Goal: Check status: Check status

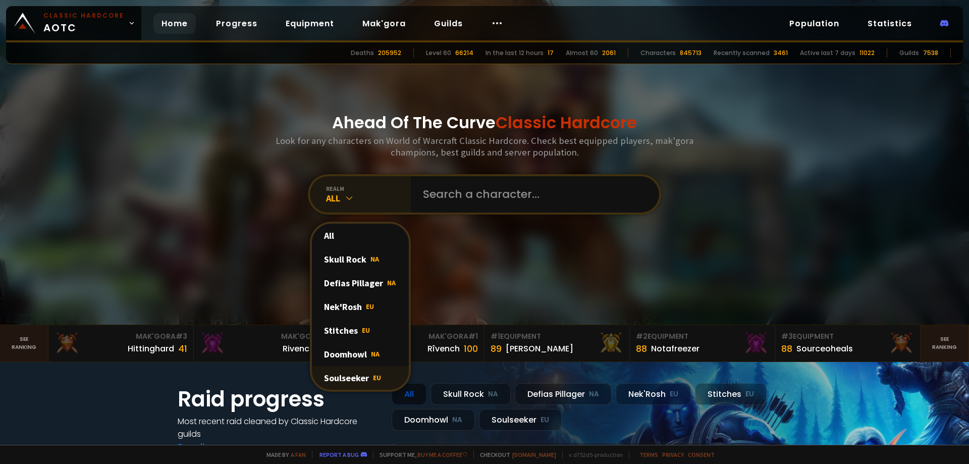
click at [356, 375] on div "Soulseeker EU" at bounding box center [360, 378] width 97 height 24
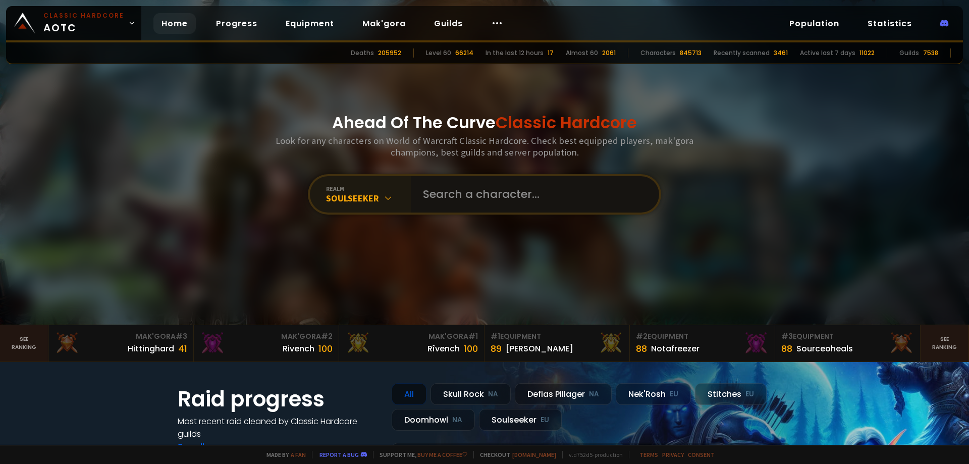
click at [507, 196] on input "text" at bounding box center [532, 194] width 230 height 36
type input "[PERSON_NAME]"
click at [464, 195] on input "text" at bounding box center [532, 194] width 230 height 36
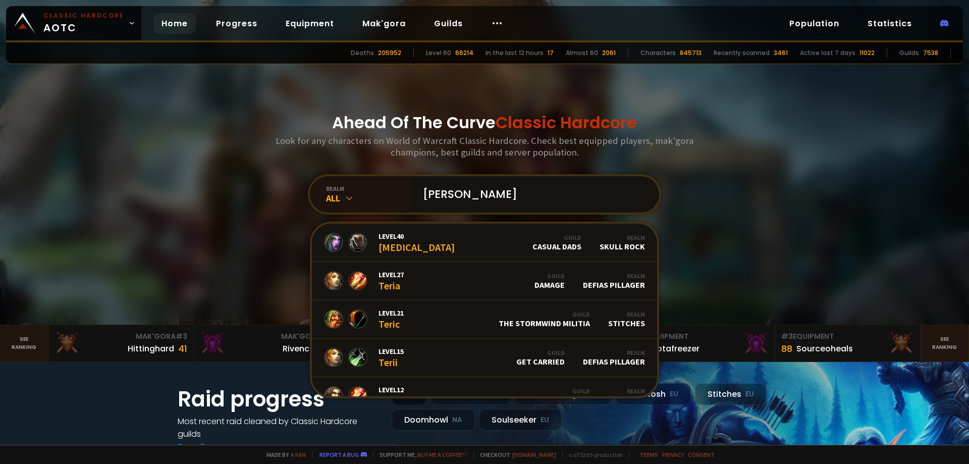
click at [454, 193] on input "[PERSON_NAME]" at bounding box center [532, 194] width 230 height 36
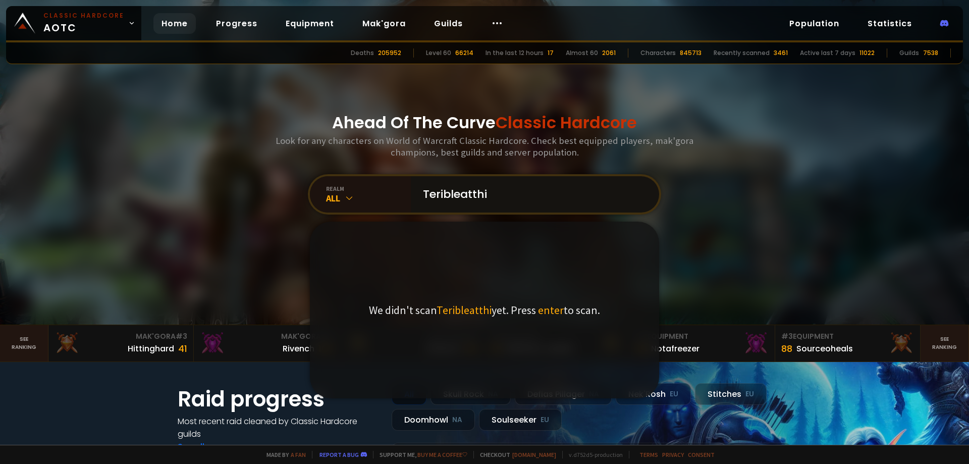
type input "Teribleatthis"
